Goal: Obtain resource: Download file/media

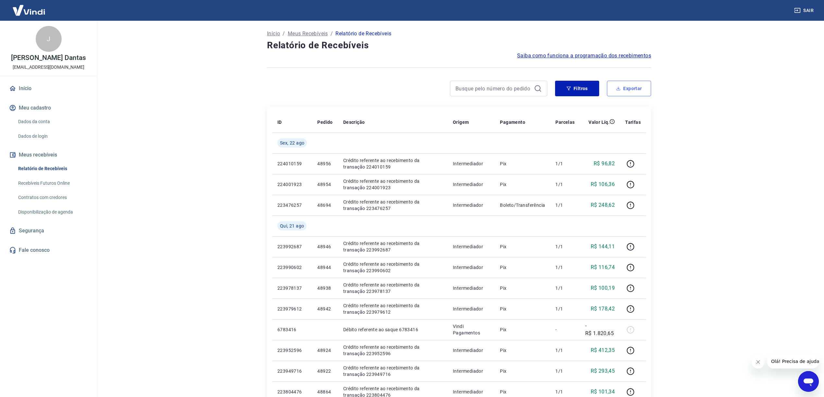
click at [619, 86] on icon "button" at bounding box center [618, 88] width 5 height 5
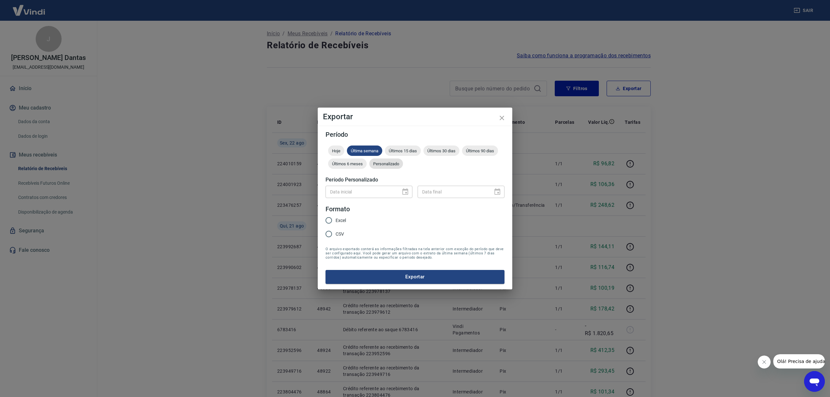
click at [385, 165] on span "Personalizado" at bounding box center [386, 164] width 34 height 5
click at [407, 190] on icon "Choose date" at bounding box center [406, 191] width 6 height 6
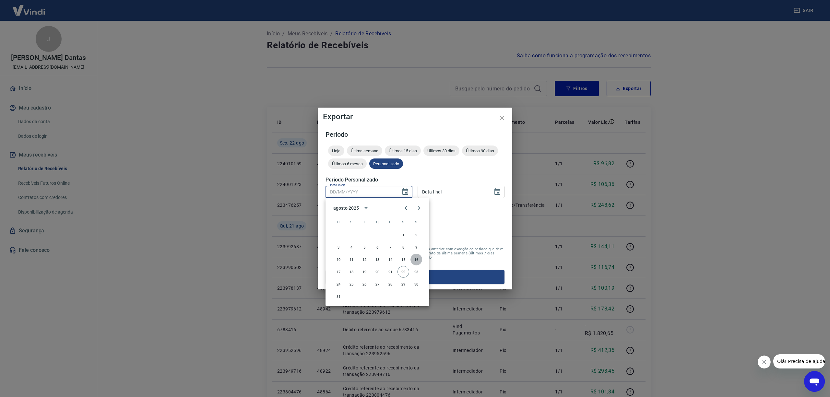
click at [418, 258] on button "16" at bounding box center [417, 260] width 12 height 12
type input "[DATE]"
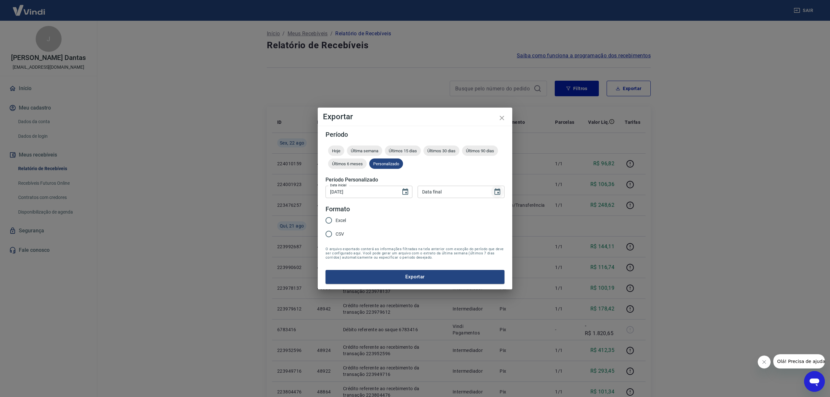
click at [500, 192] on icon "Choose date" at bounding box center [498, 191] width 6 height 6
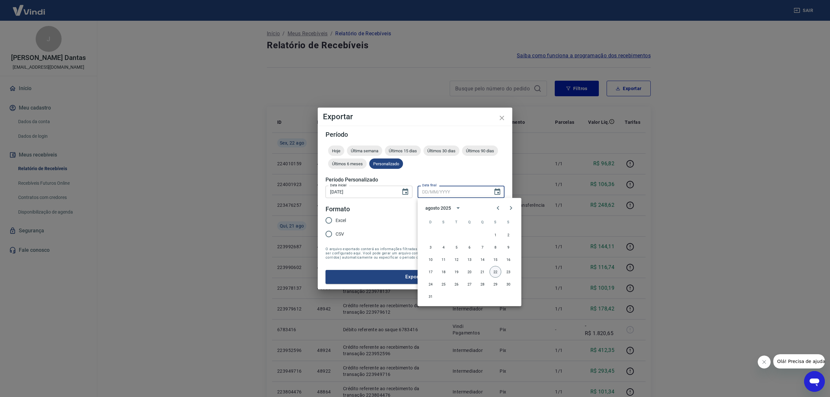
click at [498, 271] on button "22" at bounding box center [496, 272] width 12 height 12
type input "[DATE]"
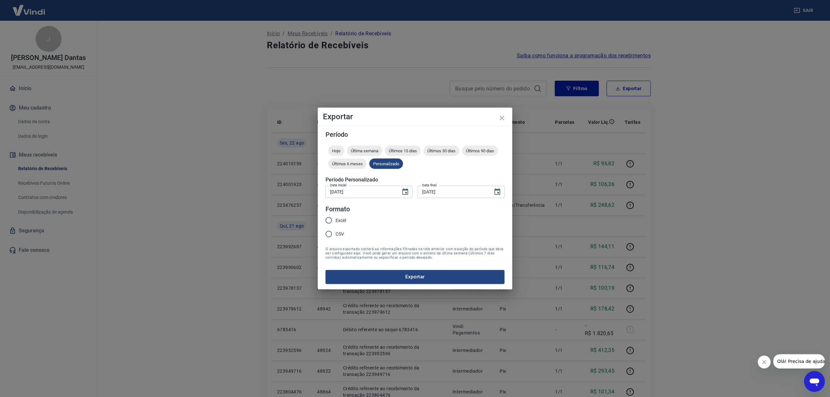
click at [328, 235] on input "CSV" at bounding box center [329, 234] width 14 height 14
radio input "true"
click at [430, 278] on button "Exportar" at bounding box center [415, 277] width 179 height 14
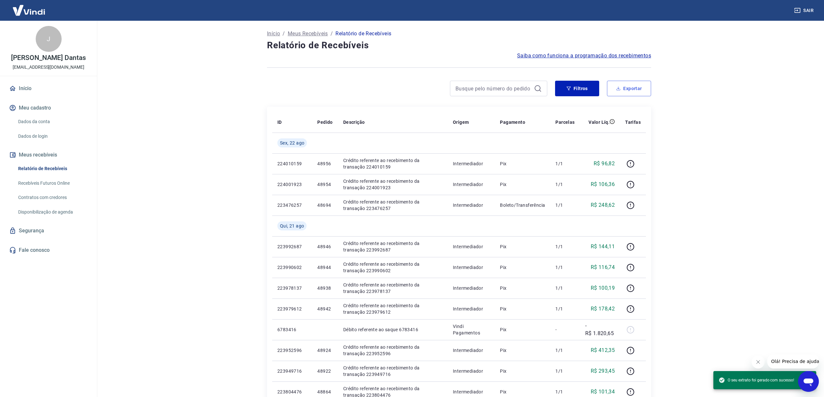
click at [628, 87] on button "Exportar" at bounding box center [629, 89] width 44 height 16
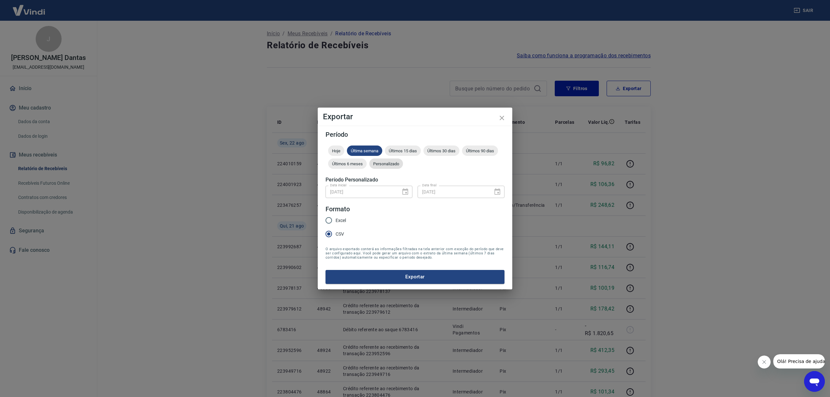
click at [383, 162] on span "Personalizado" at bounding box center [386, 164] width 34 height 5
click at [405, 191] on icon "Choose date, selected date is 16 de ago de 2025" at bounding box center [406, 192] width 8 height 8
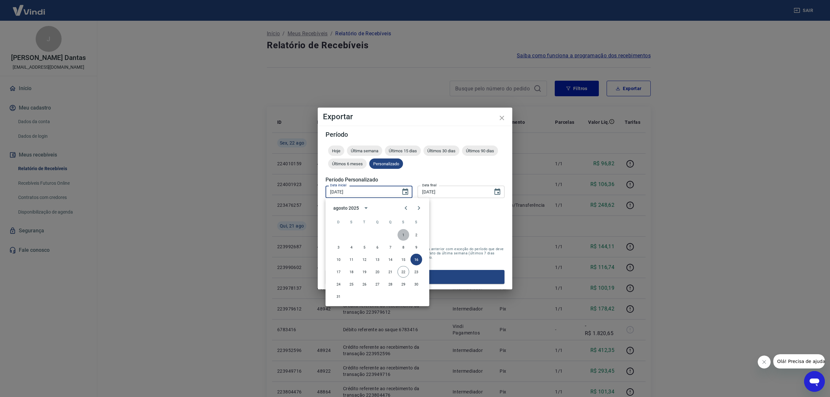
click at [404, 234] on button "1" at bounding box center [404, 235] width 12 height 12
type input "[DATE]"
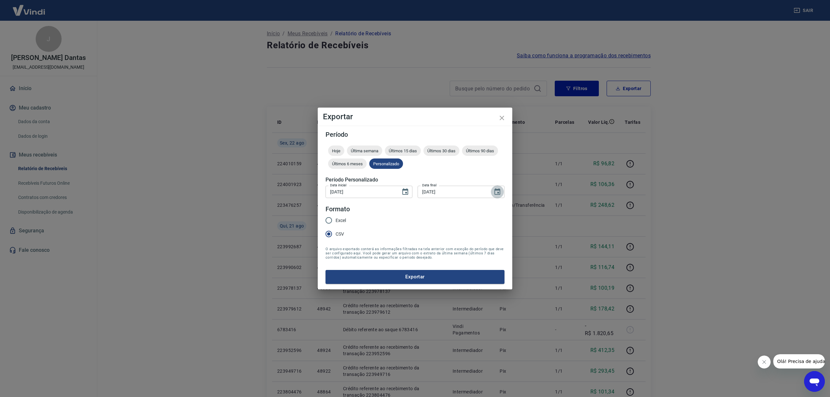
click at [497, 190] on icon "Choose date, selected date is 22 de ago de 2025" at bounding box center [498, 191] width 6 height 6
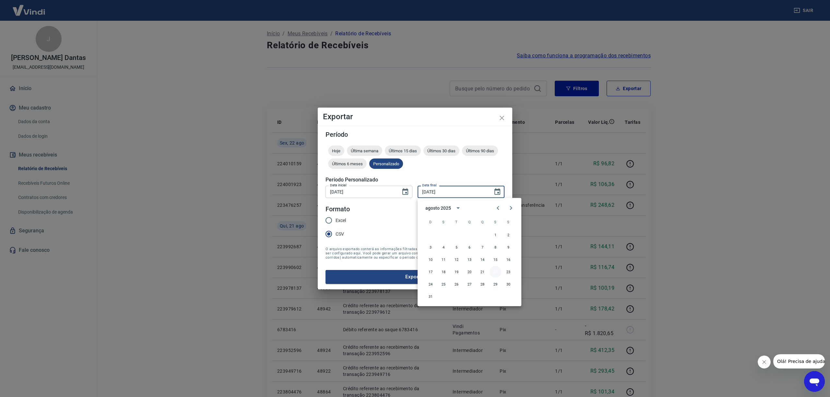
click at [496, 269] on button "22" at bounding box center [496, 272] width 12 height 12
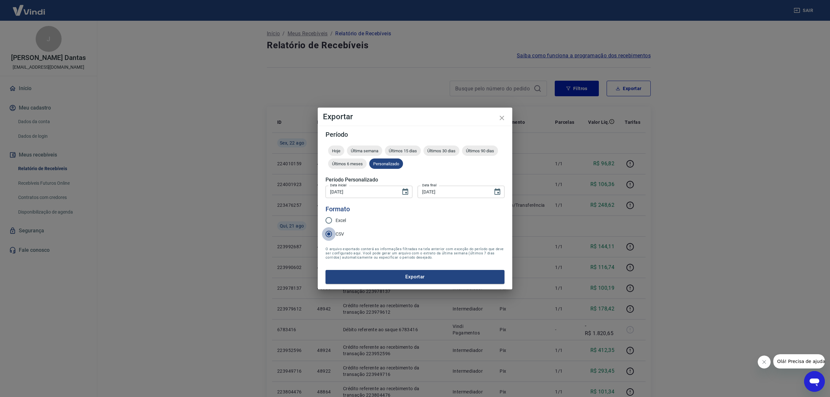
click at [329, 234] on input "CSV" at bounding box center [329, 234] width 14 height 14
click at [418, 275] on button "Exportar" at bounding box center [415, 277] width 179 height 14
